Goal: Check status: Check status

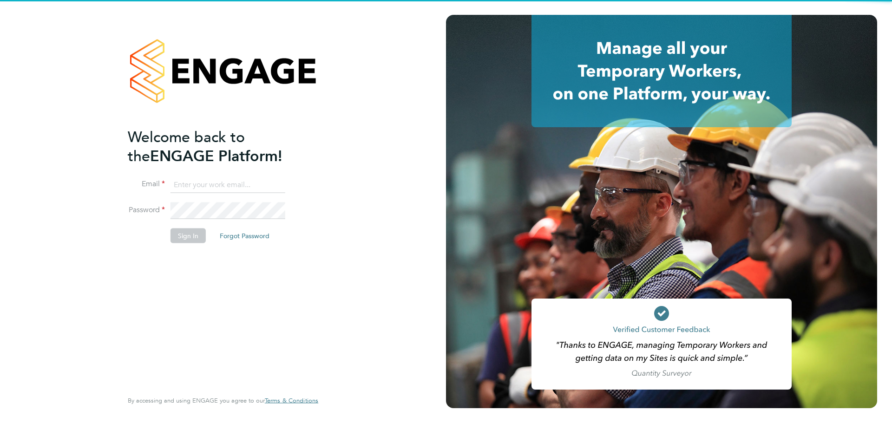
type input "coconnell@skilledcareers.co.uk"
click at [211, 297] on div "Welcome back to the ENGAGE Platform! Email coconnell@skilledcareers.co.uk Passw…" at bounding box center [218, 257] width 181 height 261
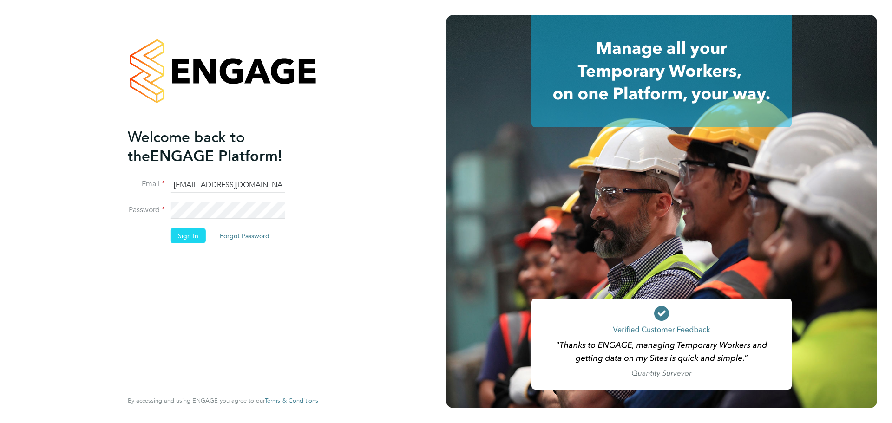
click at [179, 232] on button "Sign In" at bounding box center [187, 235] width 35 height 15
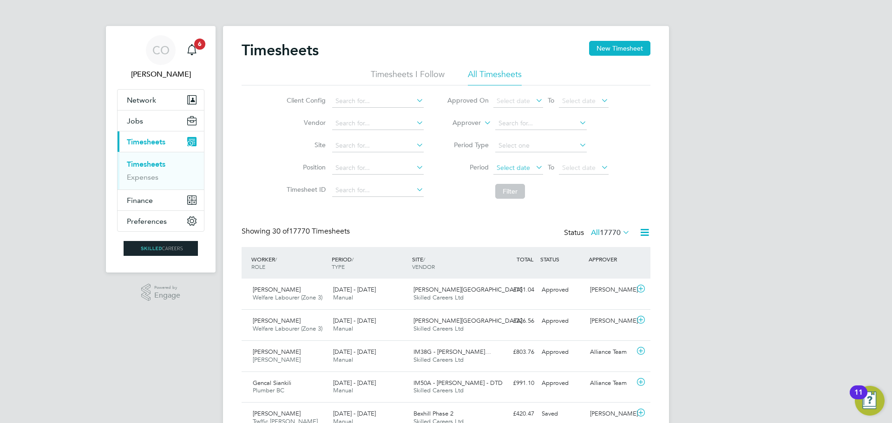
click at [518, 164] on span "Select date" at bounding box center [512, 167] width 33 height 8
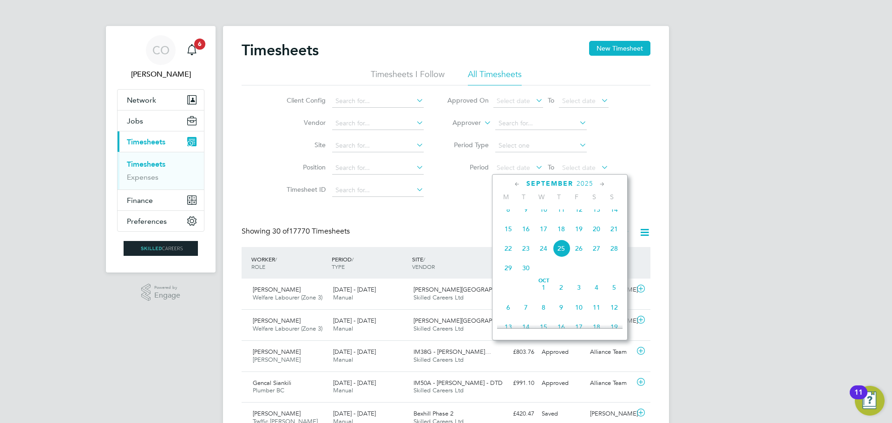
click at [506, 236] on span "15" at bounding box center [508, 229] width 18 height 18
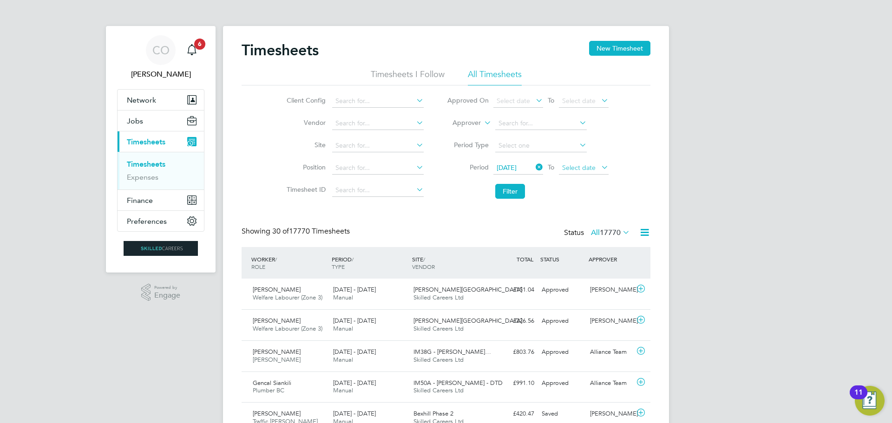
click at [579, 167] on span "Select date" at bounding box center [578, 167] width 33 height 8
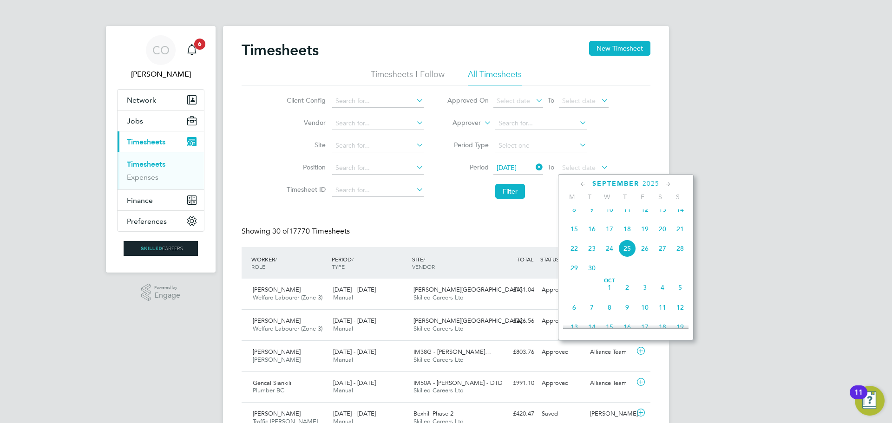
click at [676, 235] on span "21" at bounding box center [680, 229] width 18 height 18
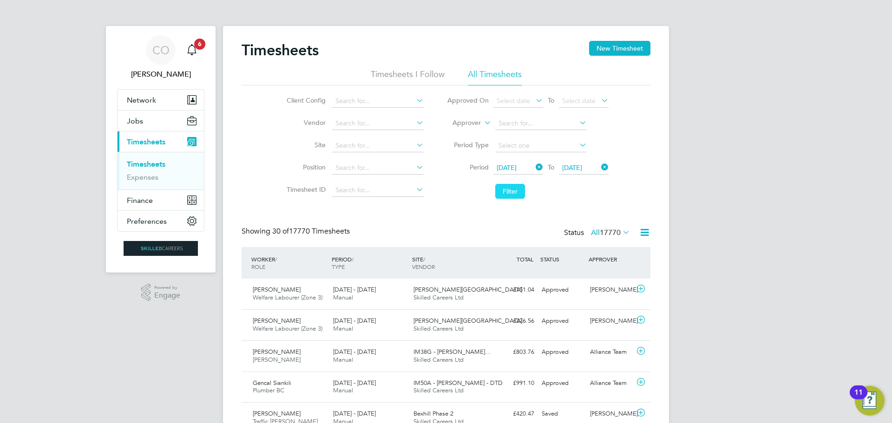
click at [505, 193] on button "Filter" at bounding box center [510, 191] width 30 height 15
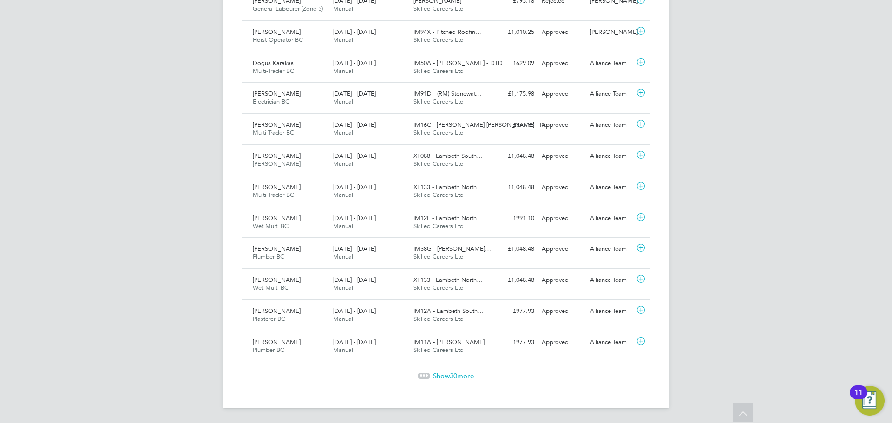
click at [460, 371] on div "Show 30 more" at bounding box center [446, 369] width 418 height 23
click at [459, 372] on span "Show 30 more" at bounding box center [453, 375] width 41 height 9
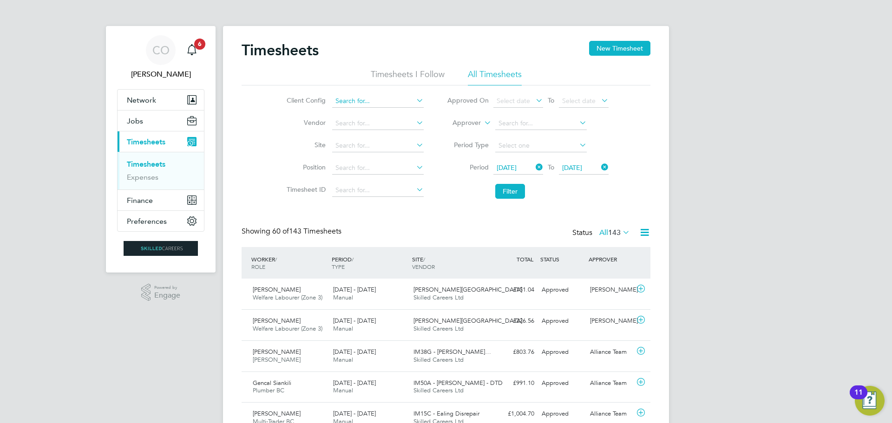
click at [371, 101] on input at bounding box center [377, 101] width 91 height 13
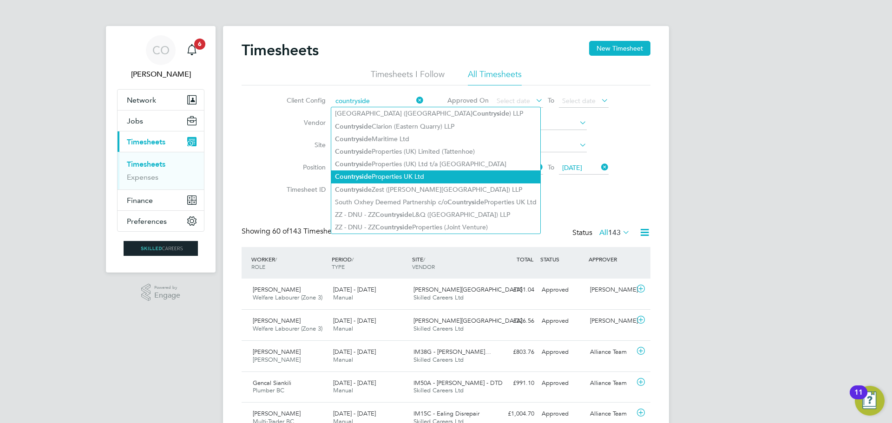
click at [367, 173] on b "Countryside" at bounding box center [353, 177] width 37 height 8
type input "Countryside Properties UK Ltd"
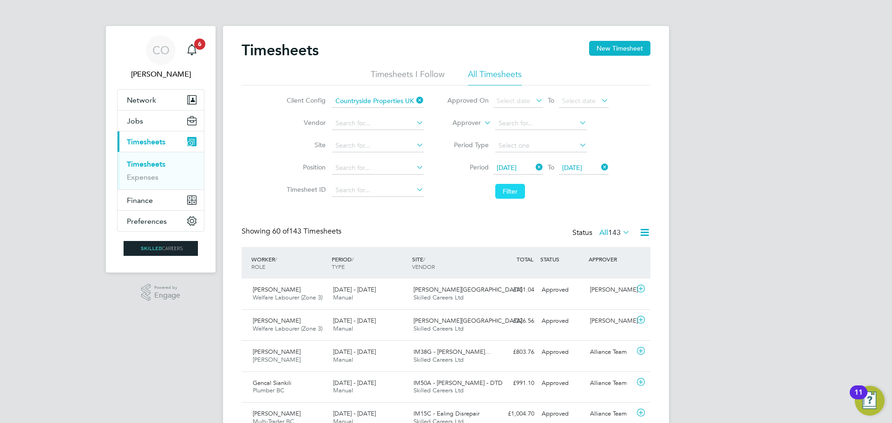
click at [505, 189] on button "Filter" at bounding box center [510, 191] width 30 height 15
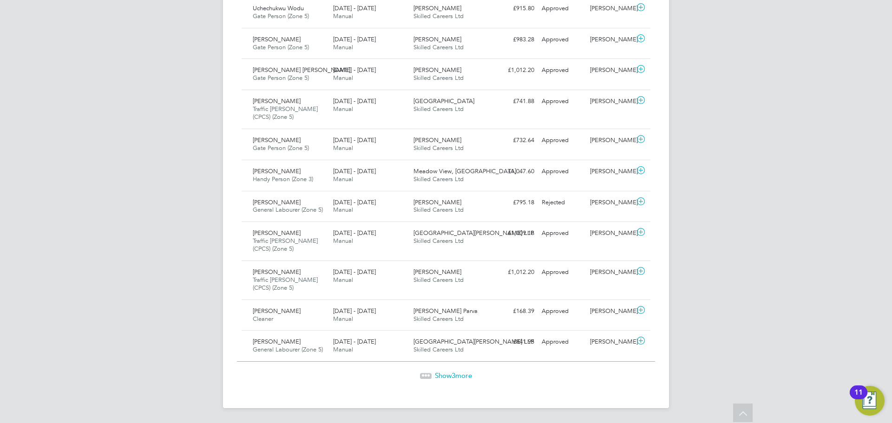
click at [447, 376] on span "Show 3 more" at bounding box center [453, 375] width 37 height 9
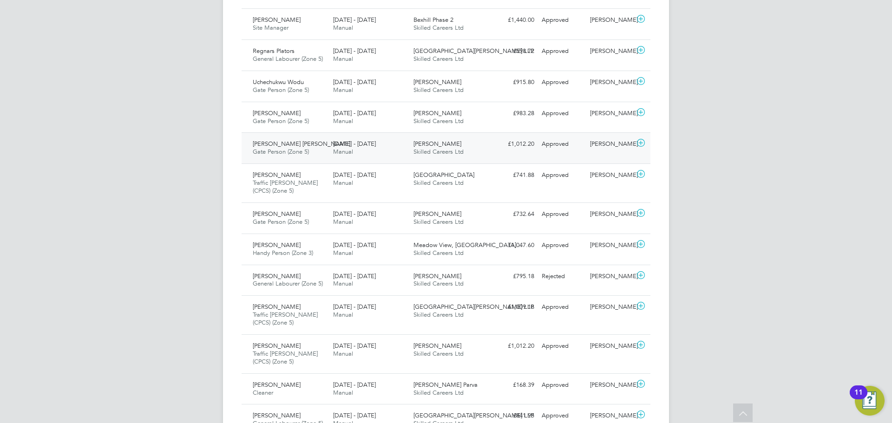
click at [272, 154] on span "Gate Person (Zone 5)" at bounding box center [281, 152] width 56 height 8
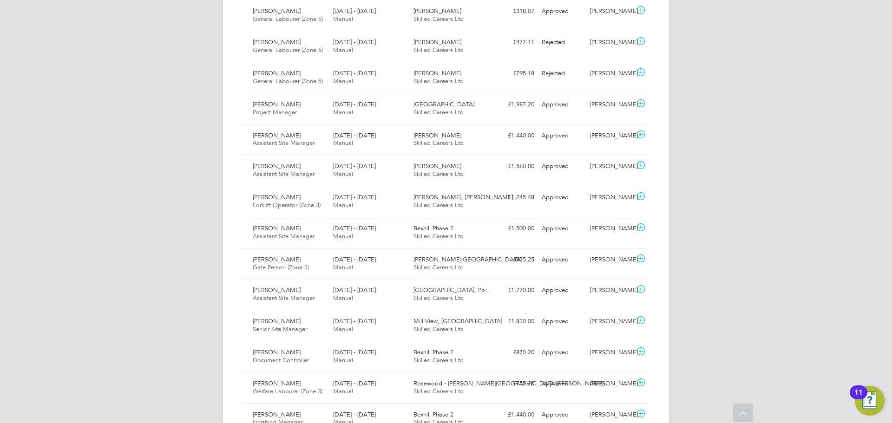
scroll to position [54, 0]
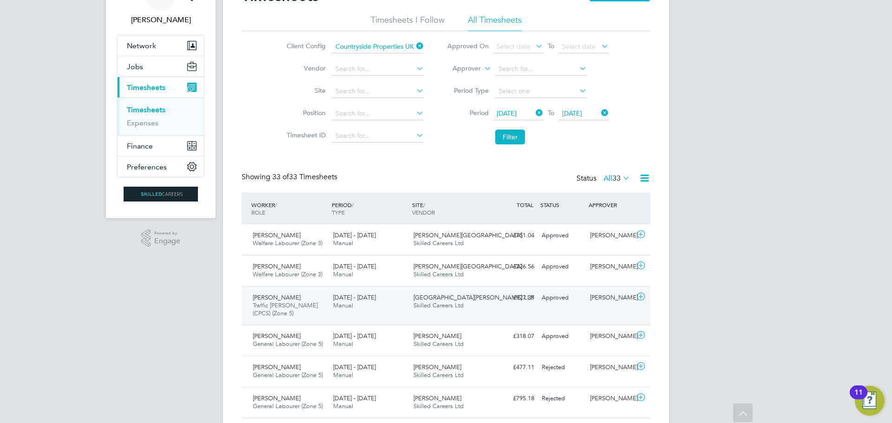
click at [287, 313] on div "James Nunney Traffic Marshall (CPCS) (Zone 5) 15 - 21 Sep 2025" at bounding box center [289, 305] width 80 height 31
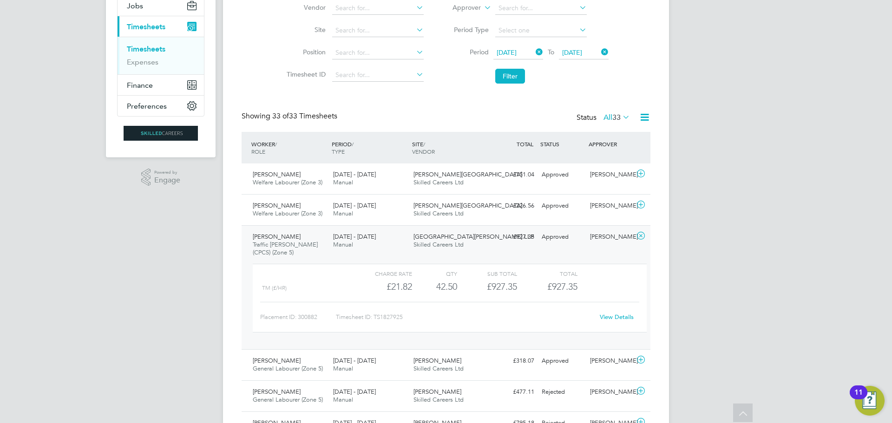
scroll to position [147, 0]
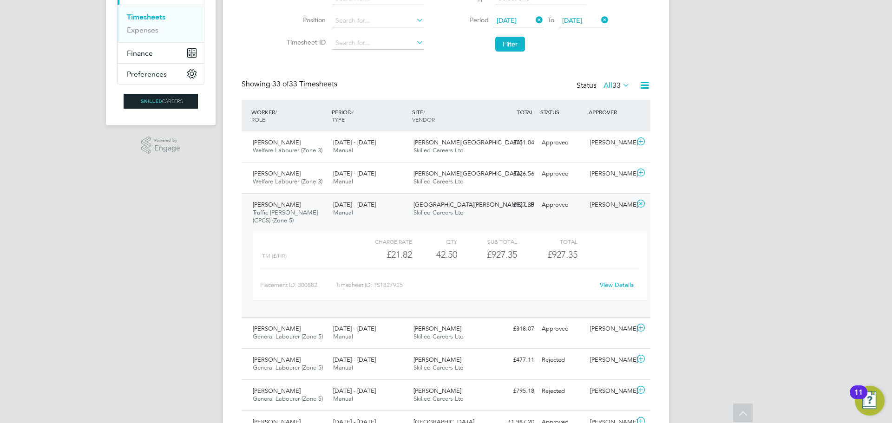
click at [612, 286] on link "View Details" at bounding box center [616, 285] width 34 height 8
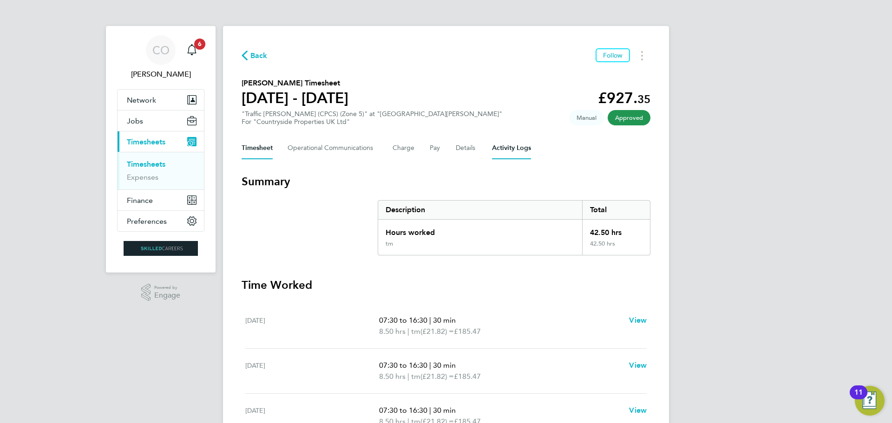
click at [507, 145] on Logs-tab "Activity Logs" at bounding box center [511, 148] width 39 height 22
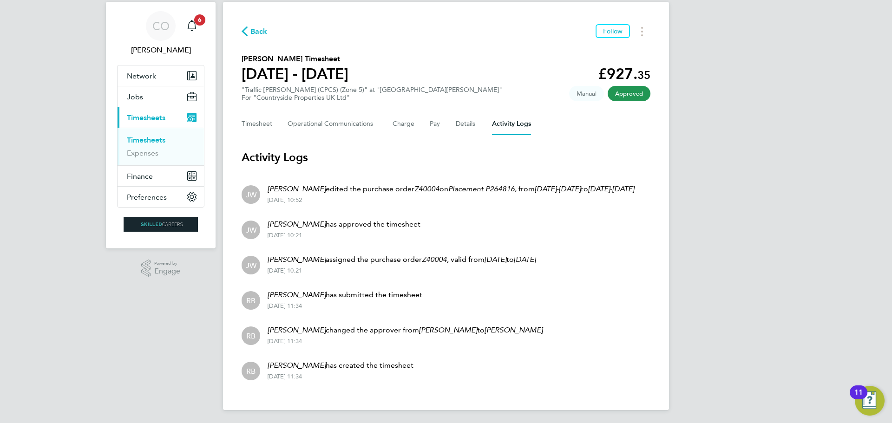
scroll to position [37, 0]
